Goal: Task Accomplishment & Management: Use online tool/utility

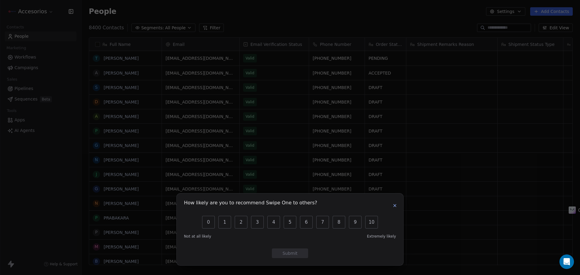
scroll to position [5, 5]
click at [393, 207] on icon "button" at bounding box center [394, 205] width 5 height 5
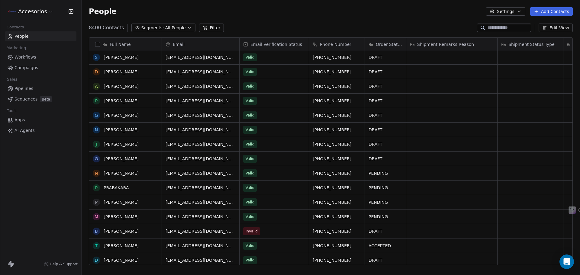
scroll to position [0, 0]
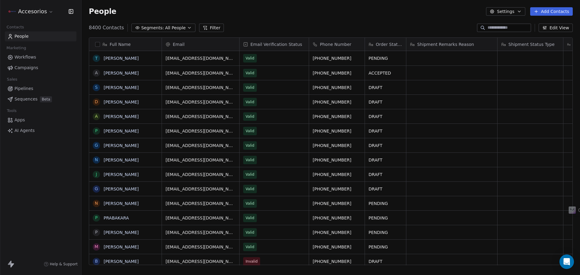
click at [38, 60] on link "Workflows" at bounding box center [41, 57] width 72 height 10
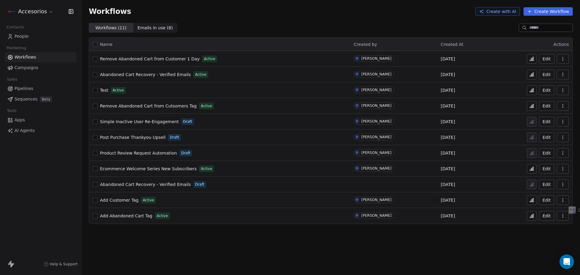
click at [155, 171] on span "Ecommerce Welcome Series New Subscribers" at bounding box center [148, 168] width 97 height 5
click at [532, 168] on icon at bounding box center [531, 168] width 5 height 5
